Goal: Task Accomplishment & Management: Manage account settings

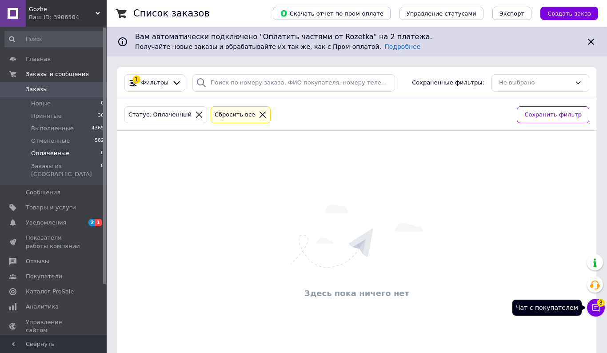
click at [595, 309] on icon at bounding box center [595, 307] width 9 height 9
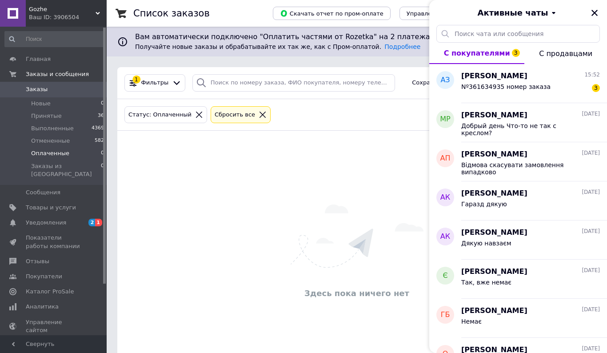
click at [40, 87] on span "Заказы" at bounding box center [37, 89] width 22 height 8
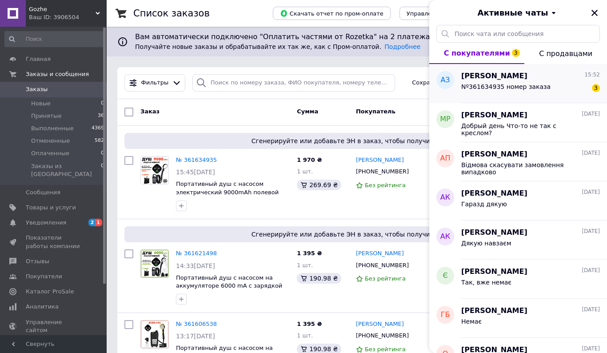
click at [497, 86] on span "Nº361634935 номер заказа" at bounding box center [505, 86] width 89 height 7
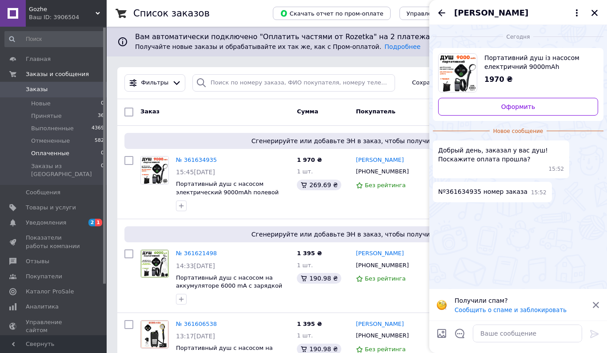
click at [61, 151] on span "Оплаченные" at bounding box center [50, 153] width 38 height 8
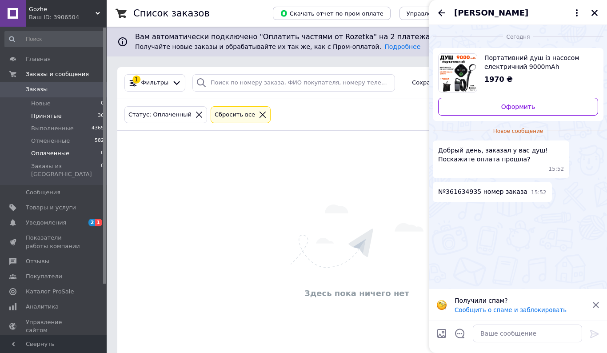
click at [42, 115] on span "Принятые" at bounding box center [46, 116] width 31 height 8
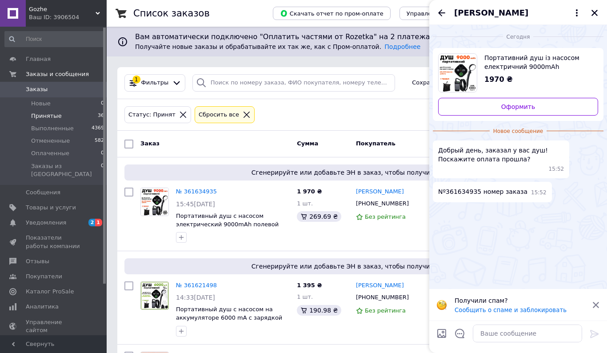
click at [32, 90] on span "Заказы" at bounding box center [37, 89] width 22 height 8
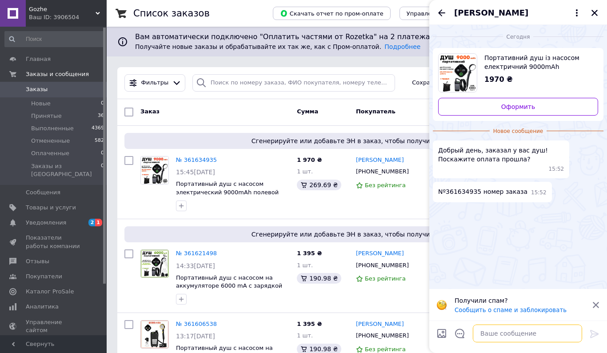
click at [508, 330] on textarea at bounding box center [527, 333] width 109 height 18
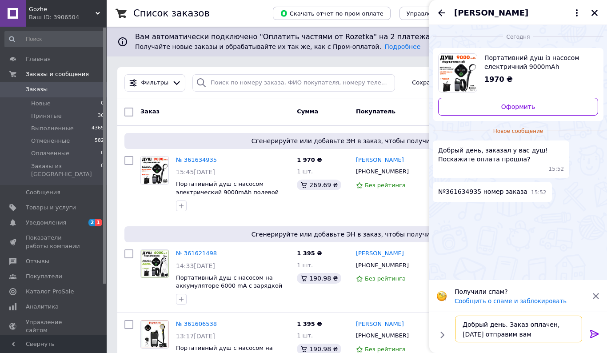
type textarea "Добрый день. Заказ оплачен, [DATE] отправим вам"
click at [594, 331] on icon at bounding box center [594, 333] width 11 height 11
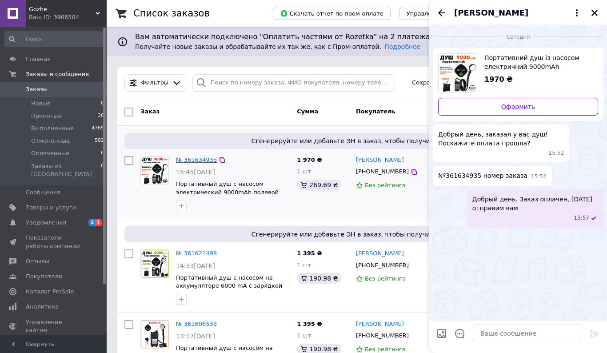
click at [191, 159] on link "№ 361634935" at bounding box center [196, 159] width 41 height 7
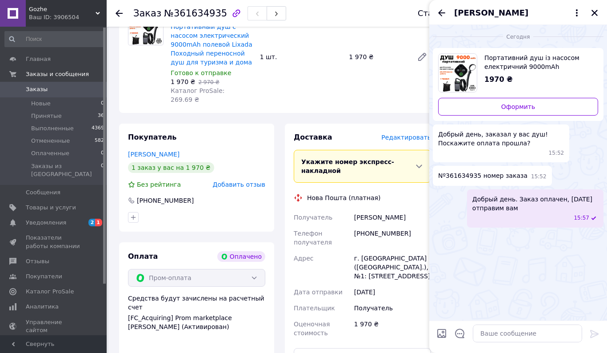
scroll to position [349, 0]
click at [438, 14] on icon "Назад" at bounding box center [441, 13] width 11 height 11
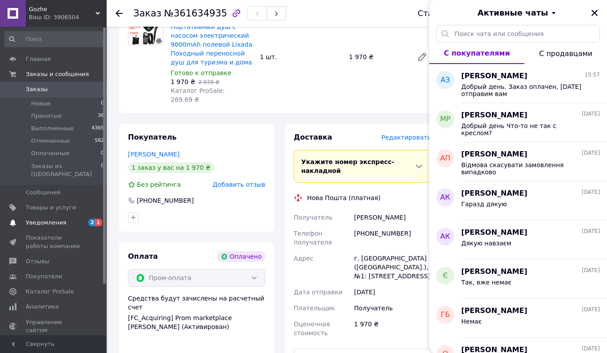
click at [72, 219] on span "Уведомления" at bounding box center [54, 223] width 56 height 8
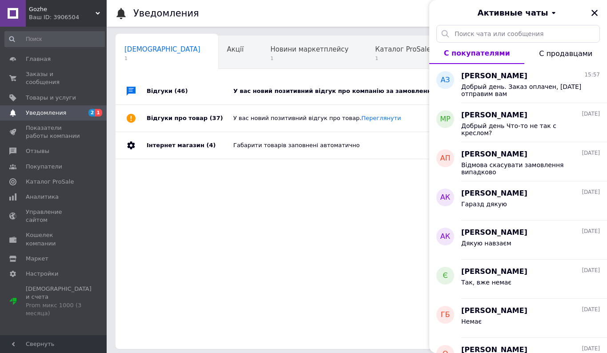
click at [357, 92] on div "У вас новий позитивний відгук про компанію за замовленням 360803704." at bounding box center [366, 91] width 267 height 8
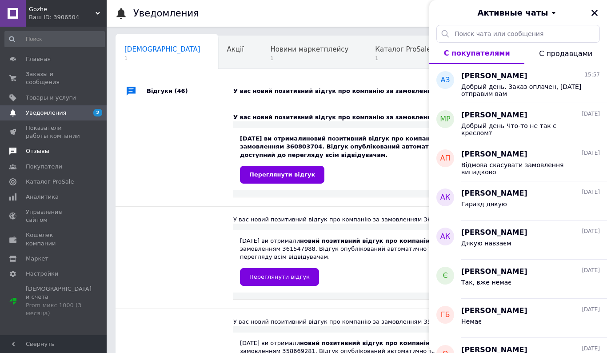
click at [55, 147] on span "Отзывы" at bounding box center [54, 151] width 56 height 8
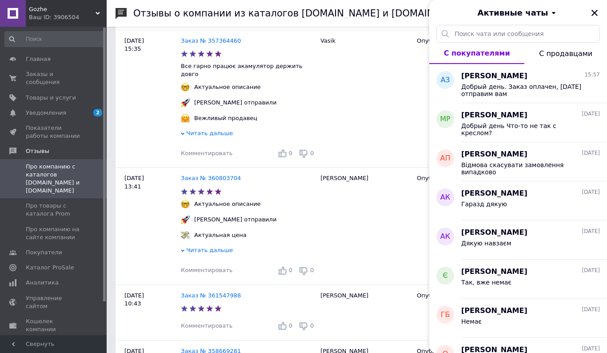
scroll to position [203, 0]
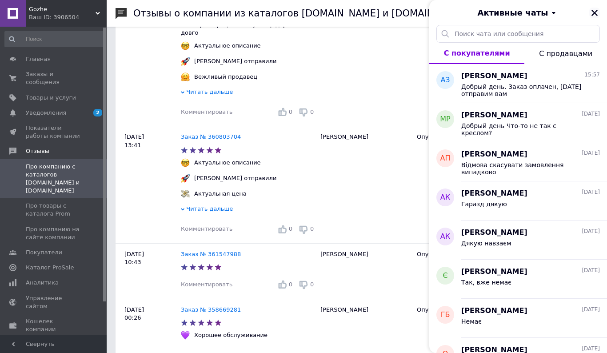
click at [590, 14] on icon "Закрыть" at bounding box center [594, 13] width 8 height 8
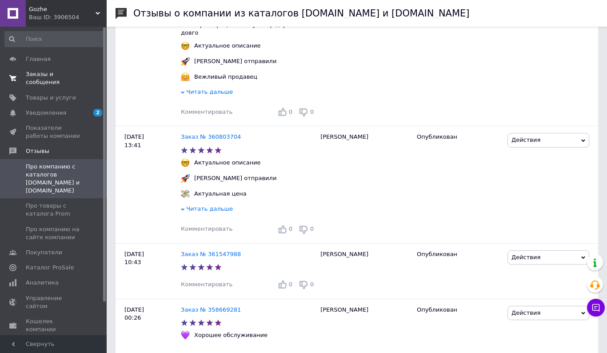
click at [48, 78] on span "Заказы и сообщения" at bounding box center [54, 78] width 56 height 16
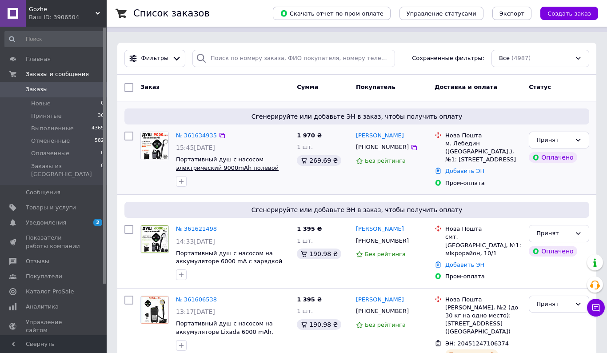
scroll to position [29, 0]
